Goal: Understand process/instructions: Learn about a topic

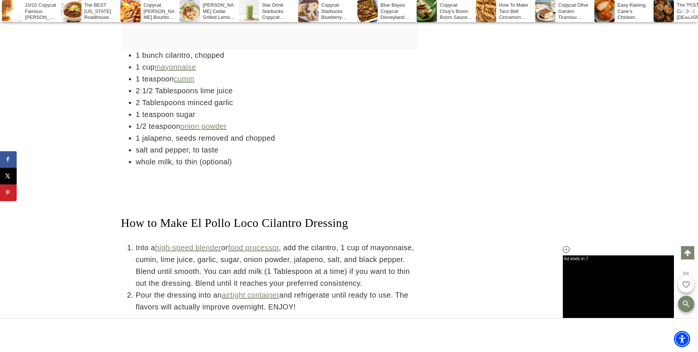
scroll to position [1513, 0]
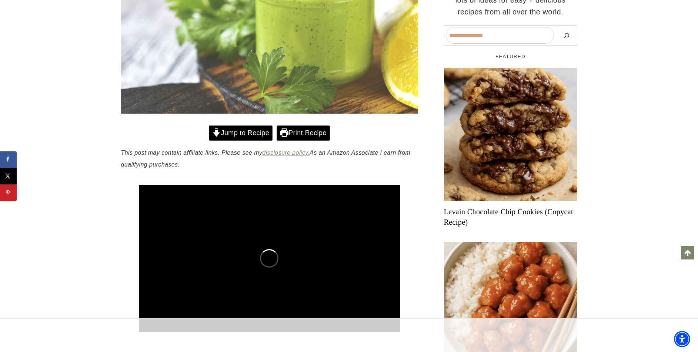
scroll to position [222, 0]
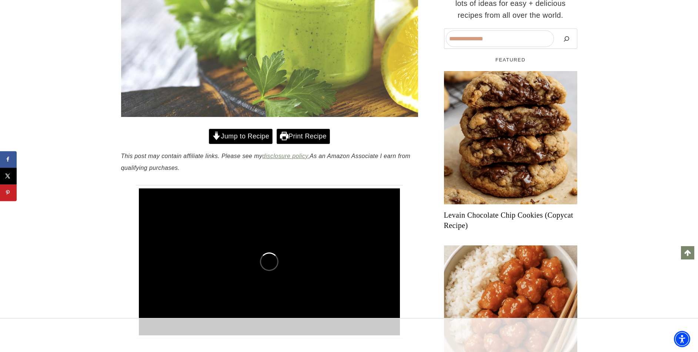
click at [241, 144] on link "Jump to Recipe" at bounding box center [241, 136] width 64 height 15
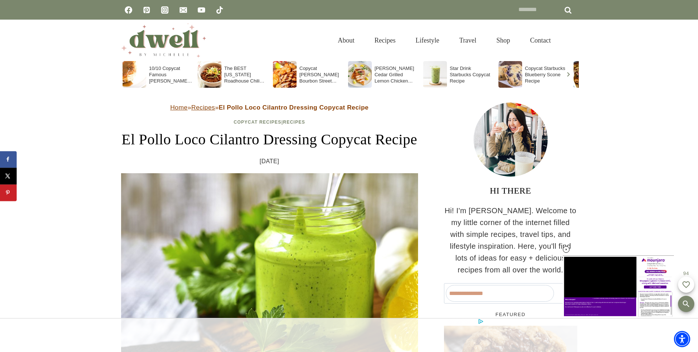
drag, startPoint x: 700, startPoint y: 14, endPoint x: 707, endPoint y: 9, distance: 9.0
